Goal: Task Accomplishment & Management: Use online tool/utility

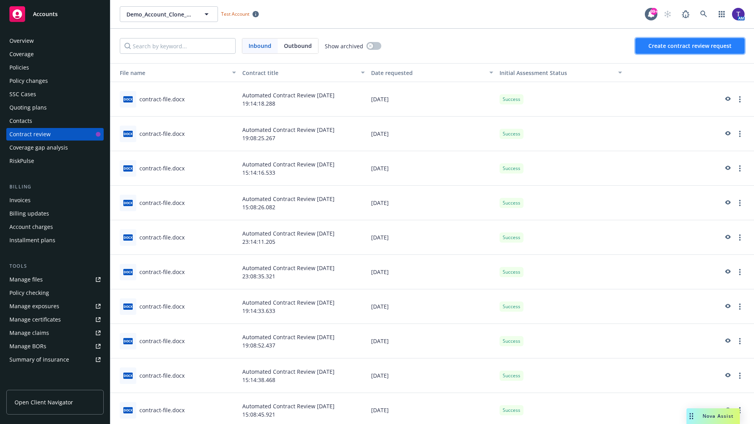
click at [690, 46] on span "Create contract review request" at bounding box center [689, 45] width 83 height 7
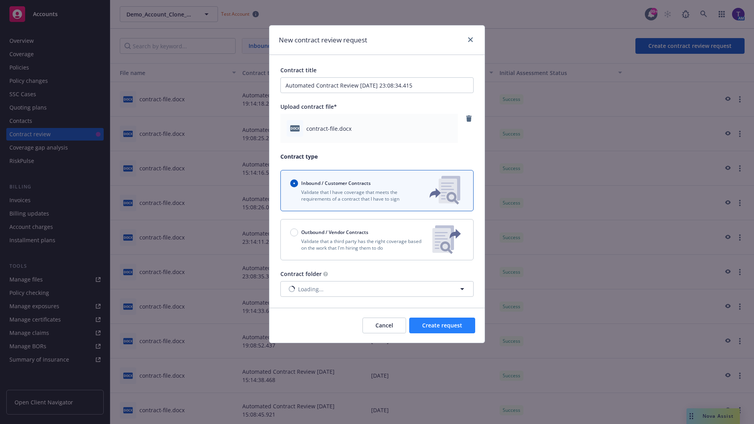
type input "Automated Contract Review 10-14-2025 23:08:34.415"
click at [442, 325] on span "Create request" at bounding box center [442, 325] width 40 height 7
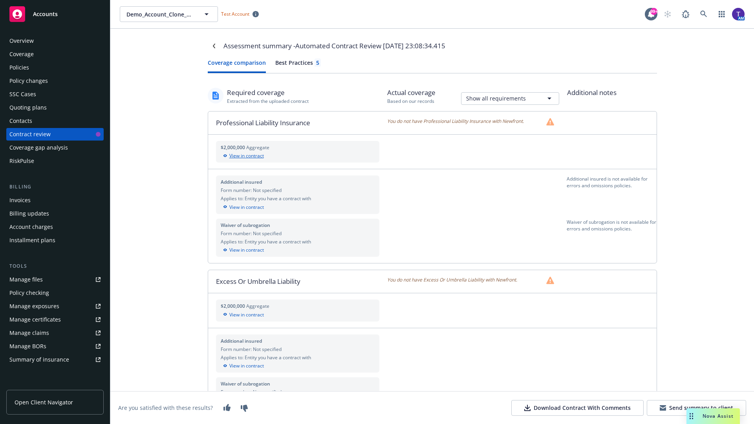
click at [297, 156] on div "View in contract" at bounding box center [298, 155] width 154 height 7
